Goal: Find specific page/section: Find specific page/section

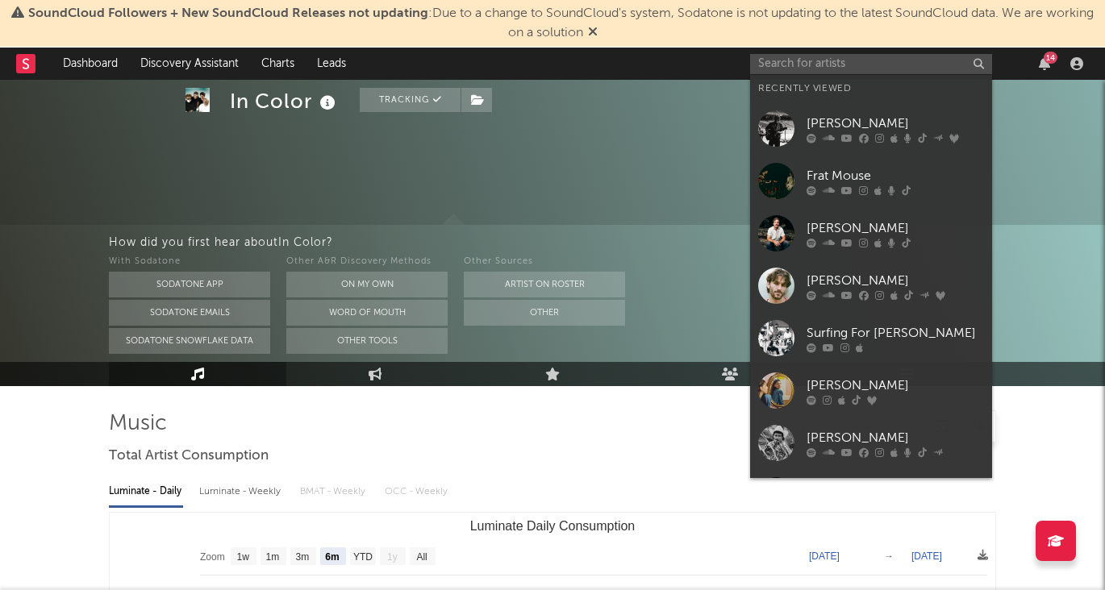
select select "6m"
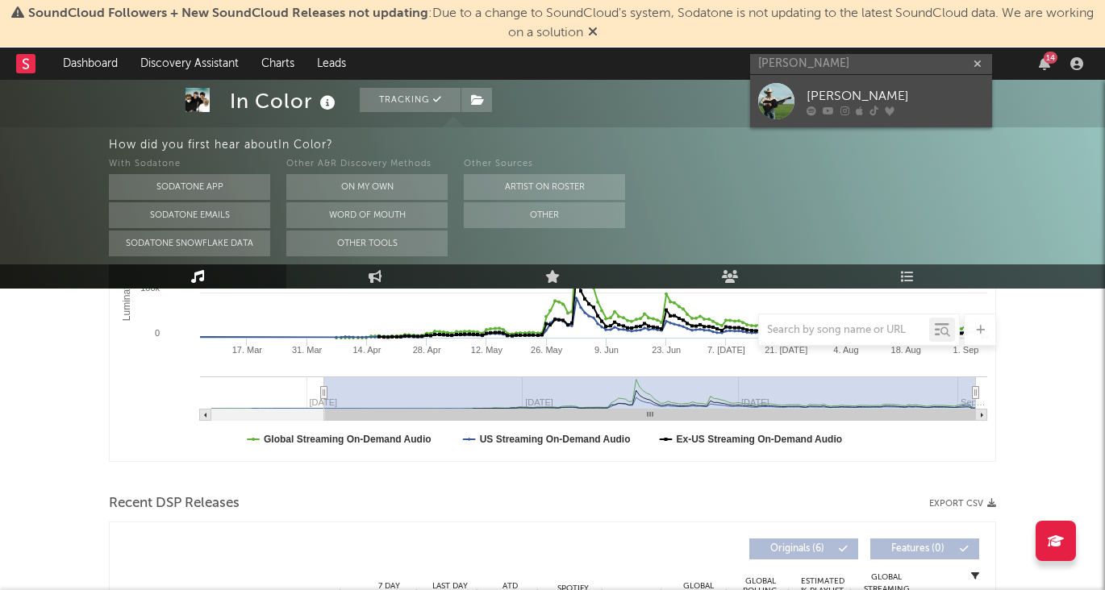
type input "[PERSON_NAME]"
click at [775, 101] on div at bounding box center [776, 101] width 36 height 36
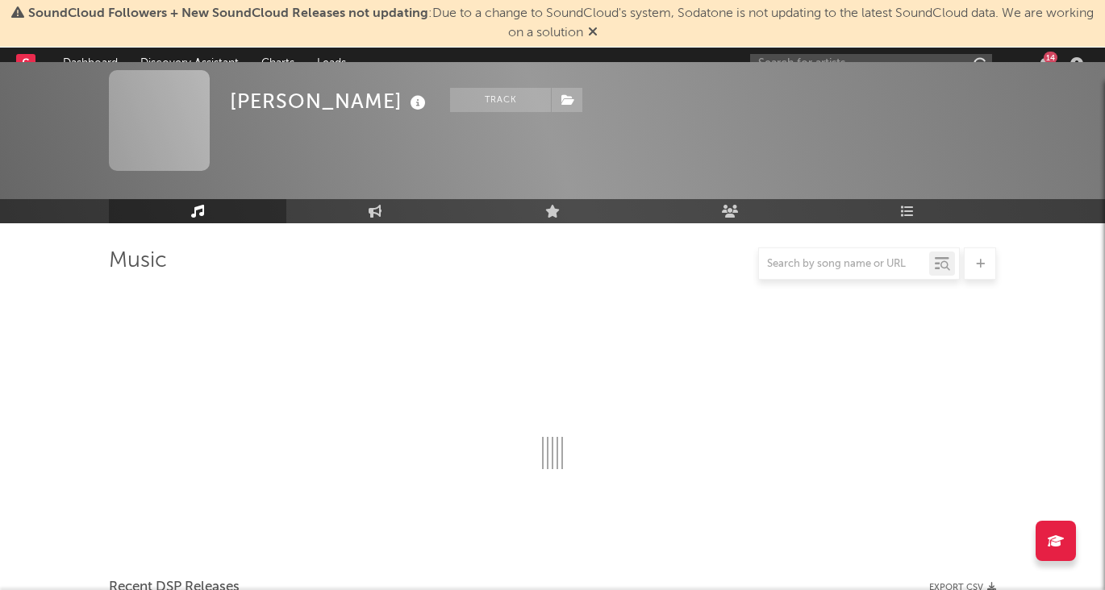
scroll to position [229, 0]
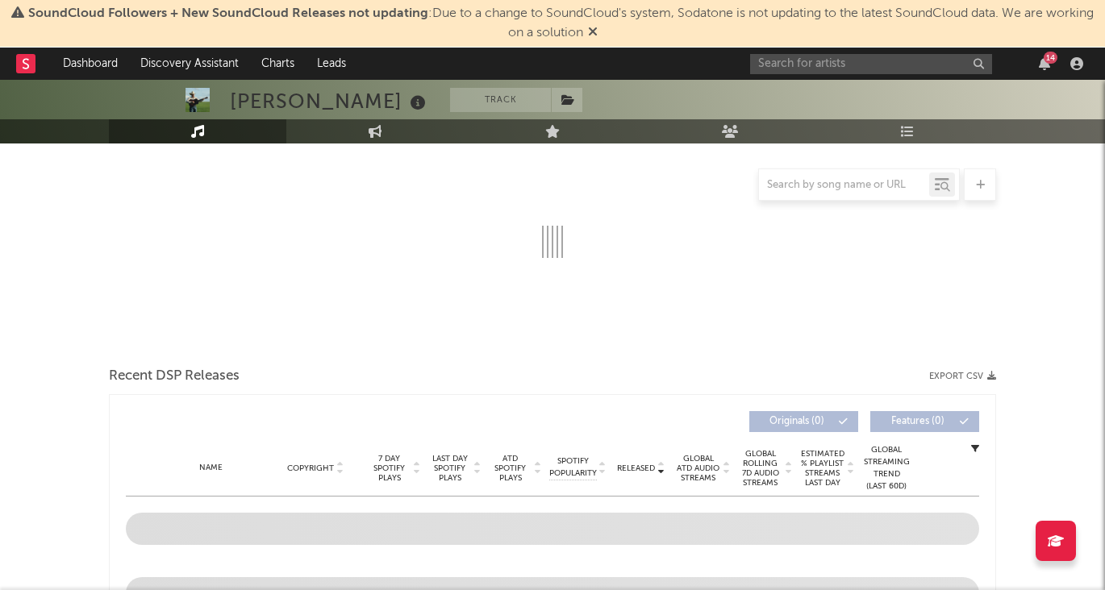
select select "1w"
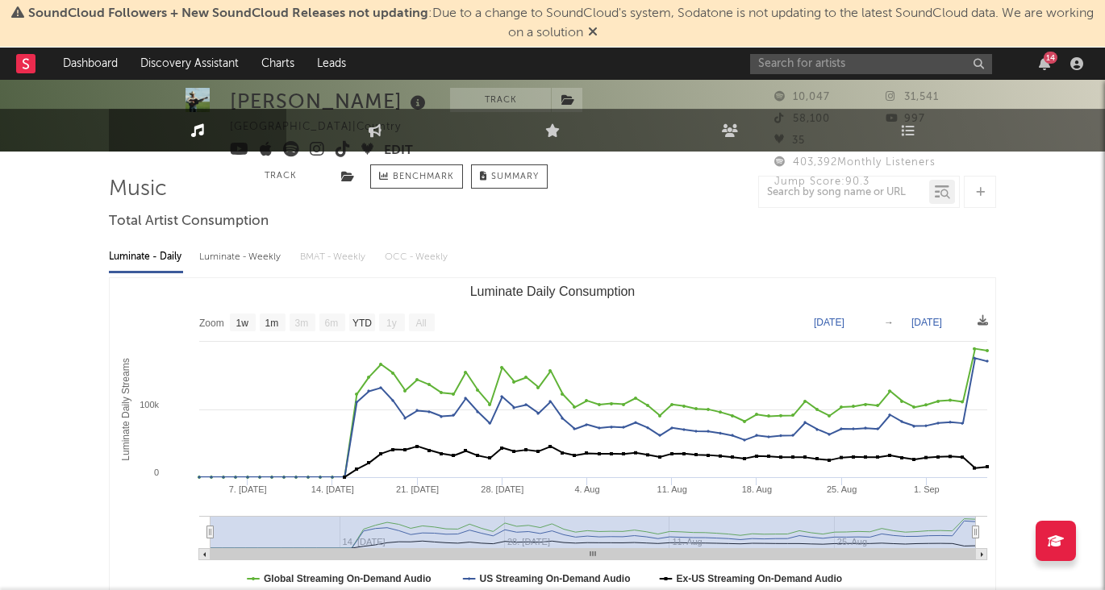
scroll to position [0, 0]
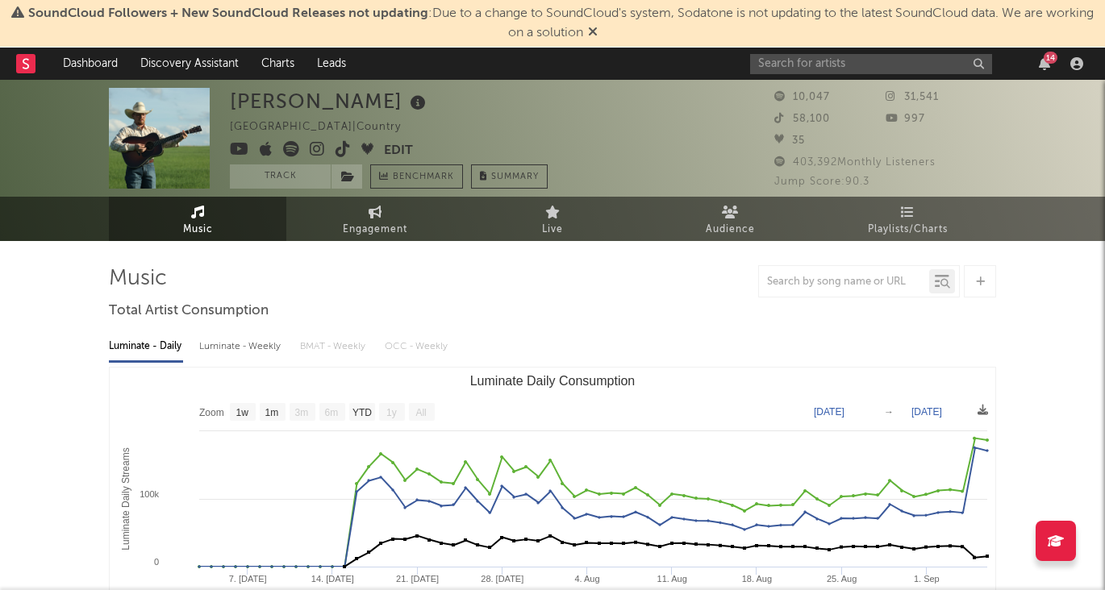
click at [231, 344] on div "Luminate - Weekly" at bounding box center [241, 346] width 85 height 27
select select "1w"
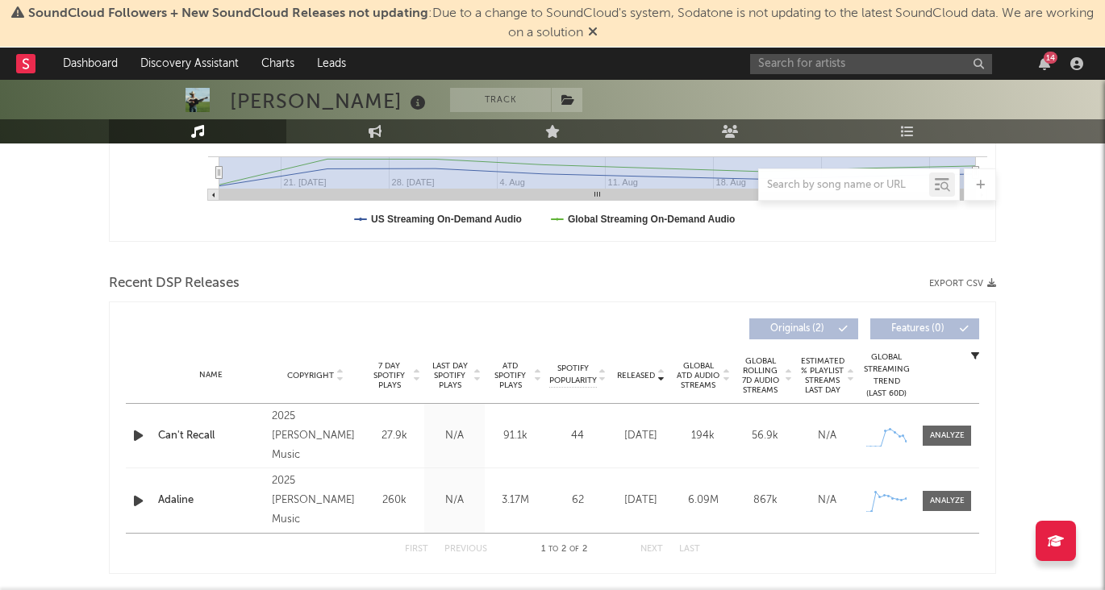
scroll to position [507, 0]
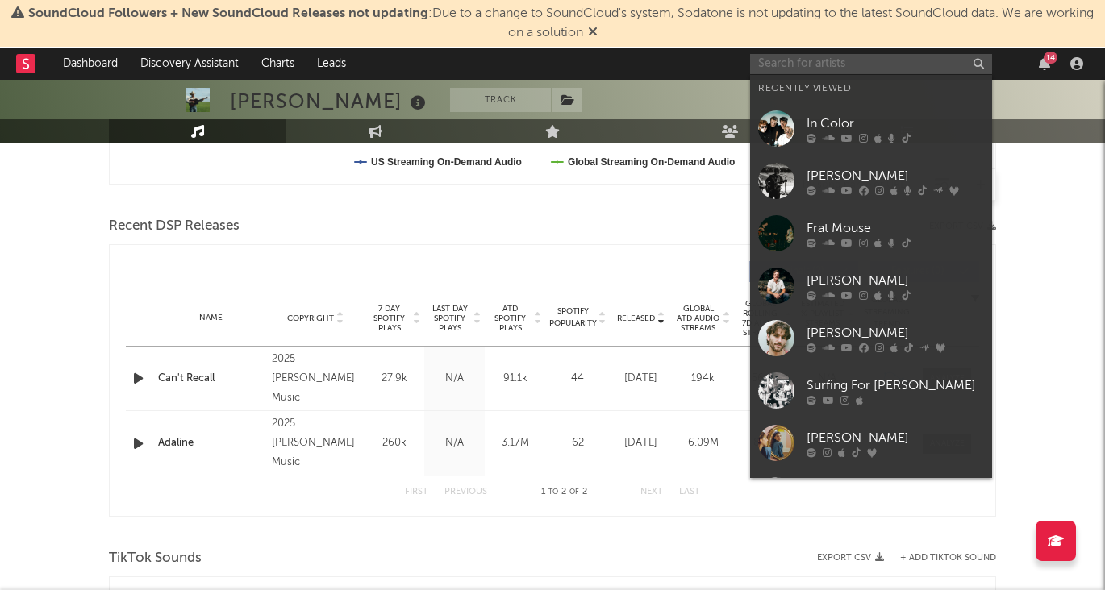
click at [853, 57] on input "text" at bounding box center [871, 64] width 242 height 20
